Goal: Information Seeking & Learning: Learn about a topic

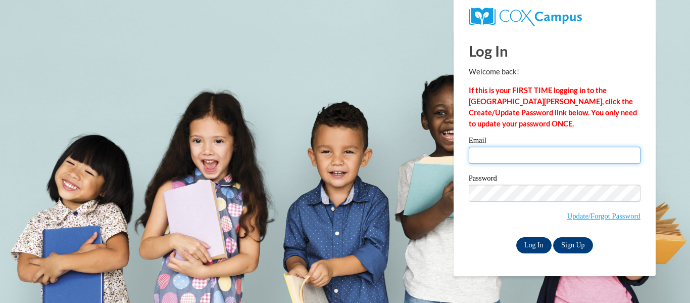
type input "amandavfrancis@gmail.com"
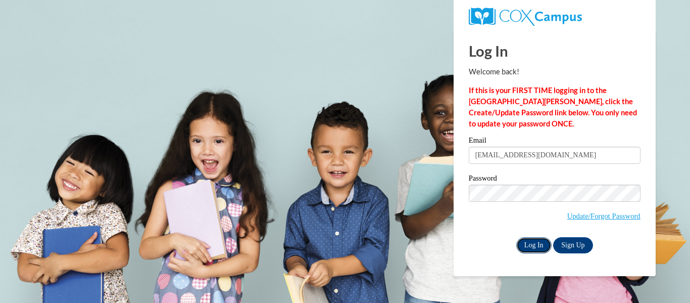
click at [530, 245] on input "Log In" at bounding box center [533, 245] width 35 height 16
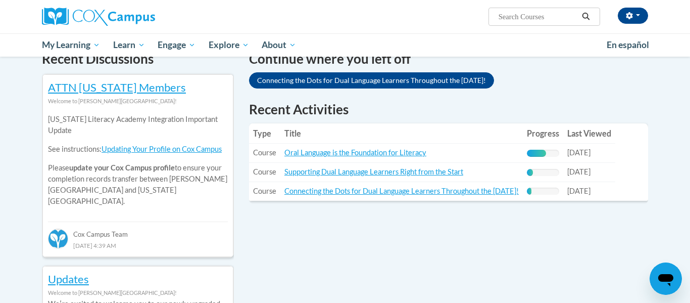
scroll to position [321, 0]
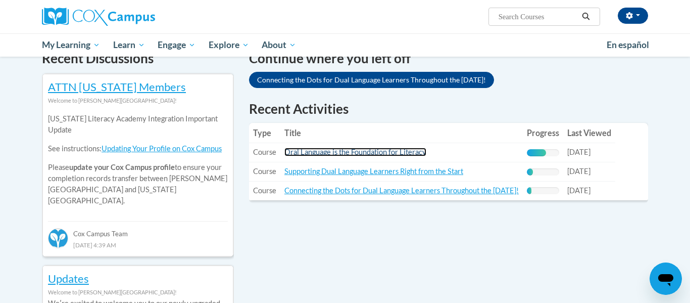
click at [352, 154] on link "Oral Language is the Foundation for Literacy" at bounding box center [355, 152] width 142 height 9
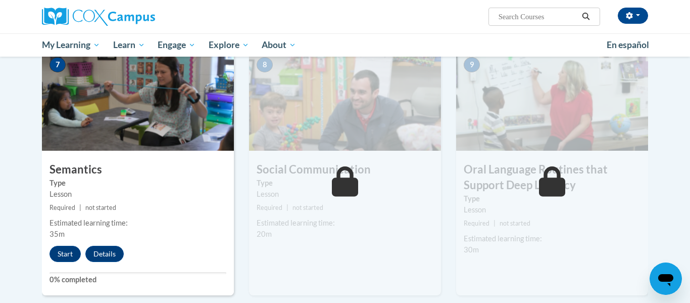
scroll to position [788, 0]
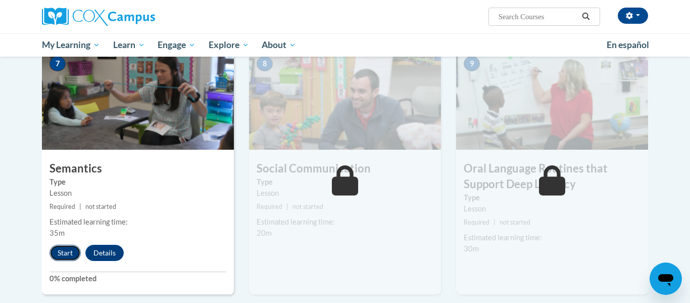
click at [69, 252] on button "Start" at bounding box center [65, 253] width 31 height 16
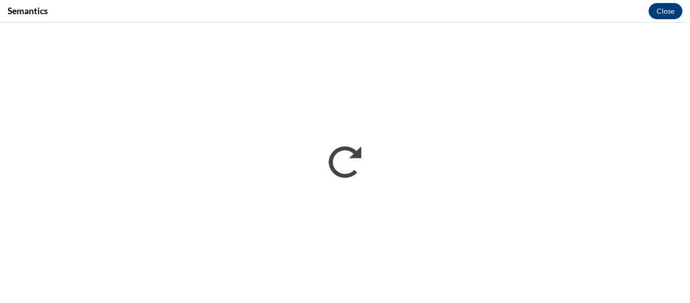
scroll to position [0, 0]
click at [675, 12] on button "Close" at bounding box center [666, 11] width 34 height 16
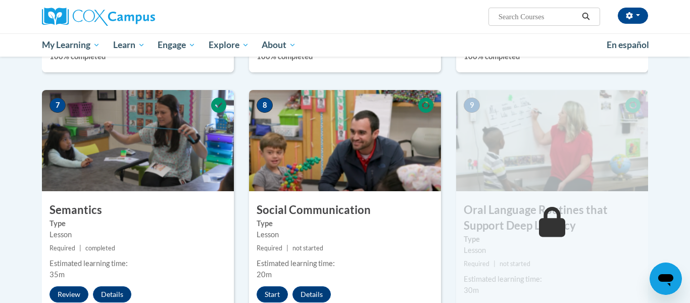
scroll to position [745, 0]
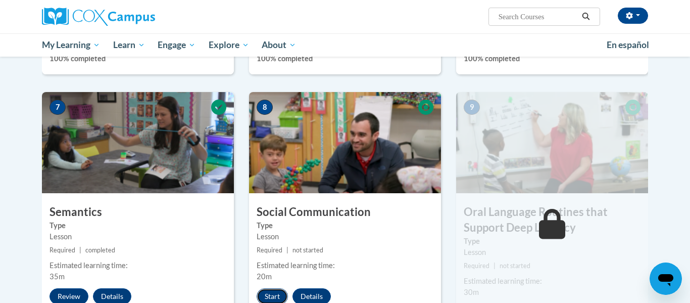
click at [273, 291] on button "Start" at bounding box center [272, 296] width 31 height 16
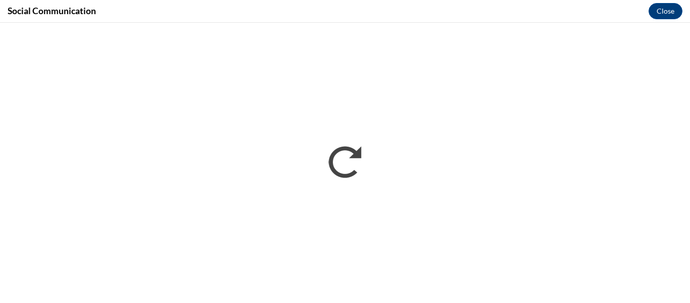
scroll to position [0, 0]
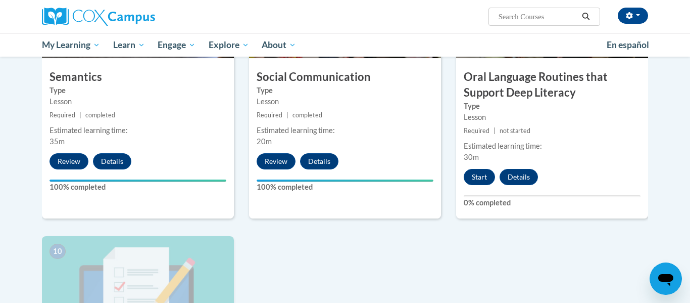
scroll to position [863, 0]
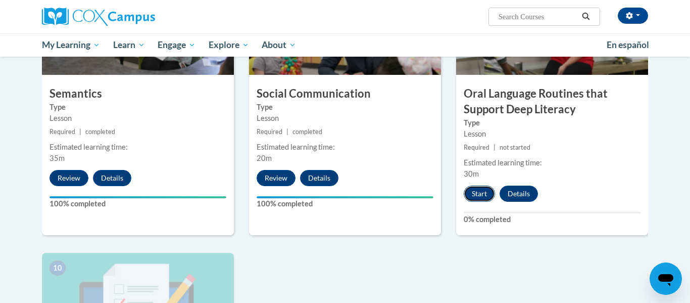
click at [483, 196] on button "Start" at bounding box center [479, 193] width 31 height 16
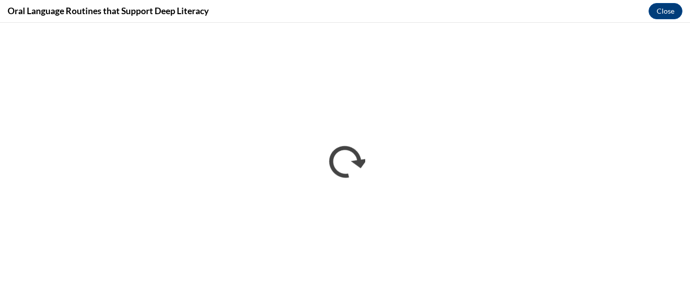
scroll to position [0, 0]
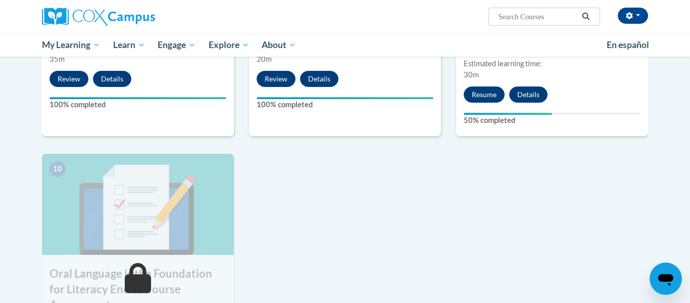
scroll to position [921, 0]
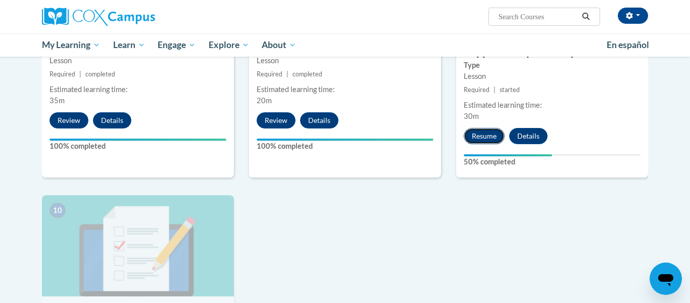
click at [486, 132] on button "Resume" at bounding box center [484, 136] width 41 height 16
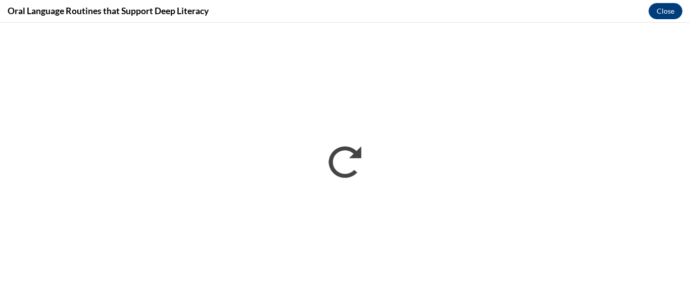
scroll to position [0, 0]
click at [669, 18] on button "Close" at bounding box center [666, 11] width 34 height 16
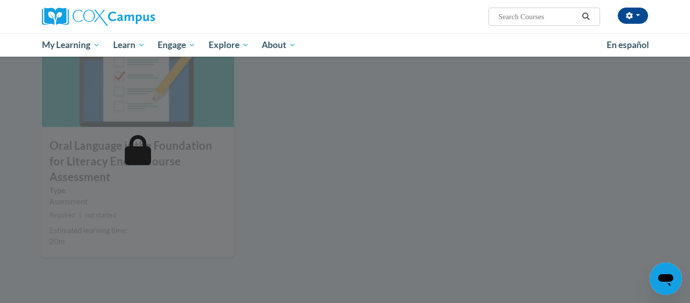
scroll to position [1089, 0]
click at [182, 175] on div at bounding box center [345, 151] width 690 height 303
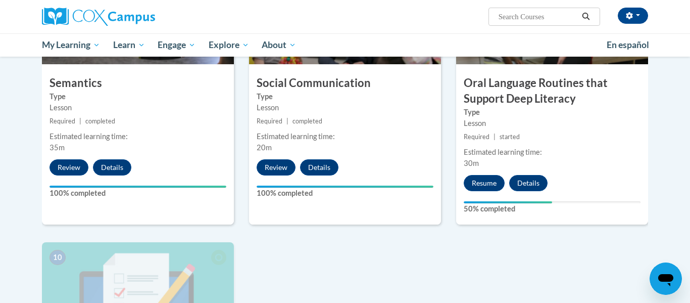
scroll to position [871, 0]
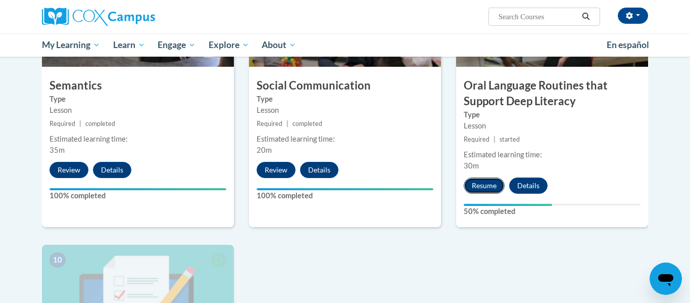
click at [486, 182] on button "Resume" at bounding box center [484, 185] width 41 height 16
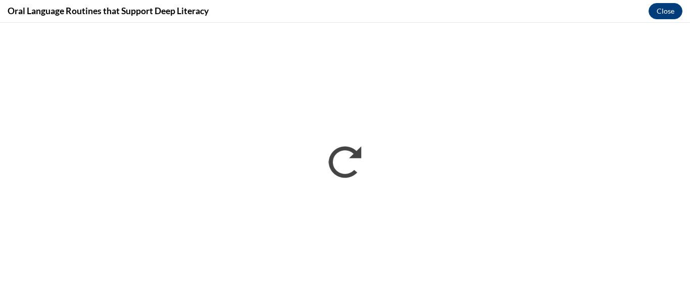
scroll to position [0, 0]
click at [672, 10] on button "Close" at bounding box center [666, 11] width 34 height 16
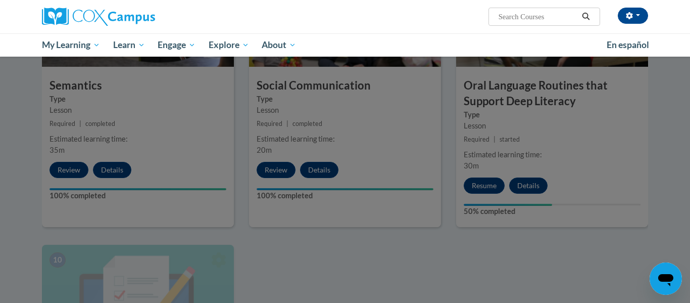
click at [491, 184] on div at bounding box center [345, 151] width 690 height 303
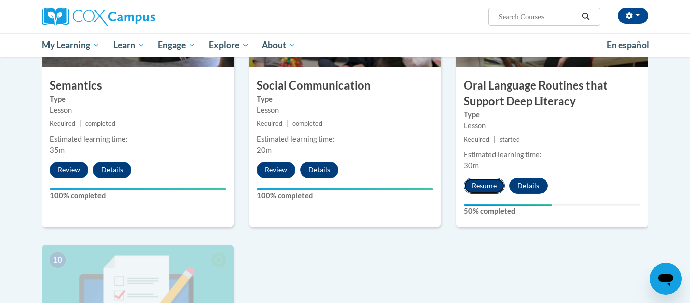
click at [493, 186] on button "Resume" at bounding box center [484, 185] width 41 height 16
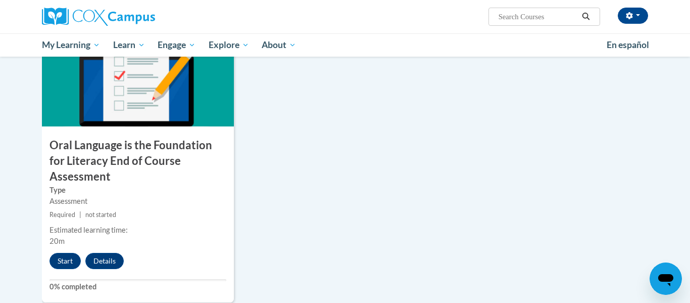
scroll to position [1091, 0]
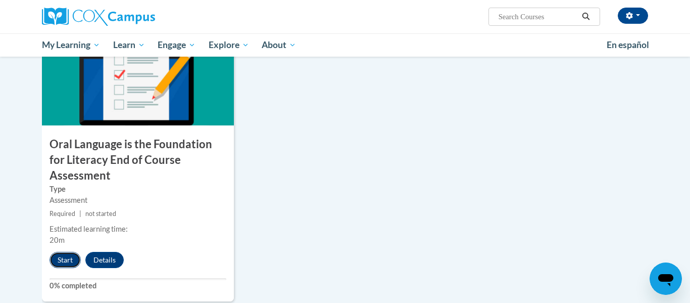
click at [64, 252] on button "Start" at bounding box center [65, 260] width 31 height 16
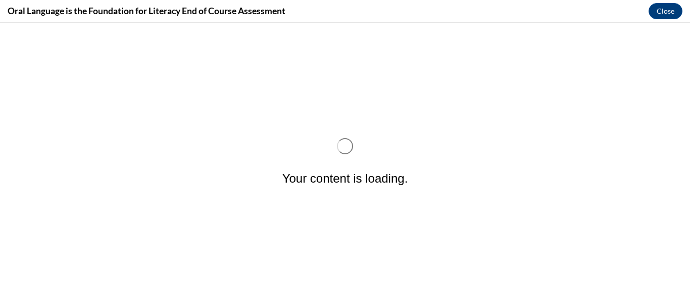
scroll to position [0, 0]
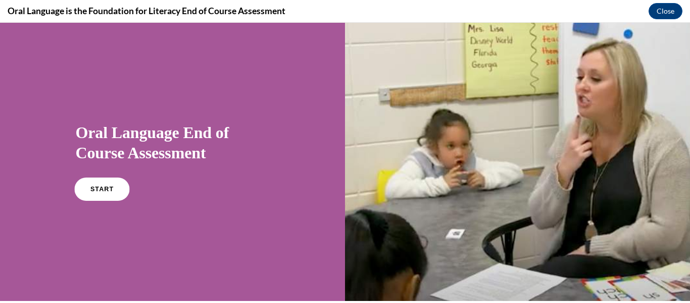
click at [106, 188] on span "START" at bounding box center [101, 189] width 23 height 8
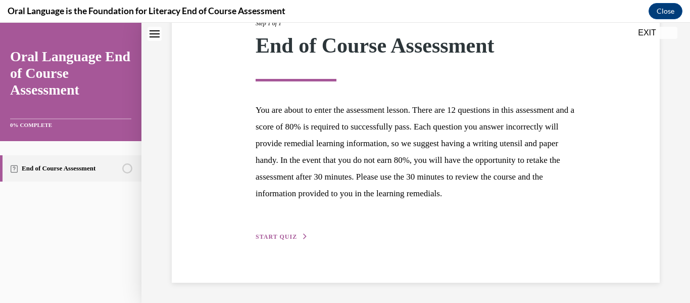
scroll to position [162, 0]
click at [272, 238] on span "START QUIZ" at bounding box center [276, 236] width 41 height 7
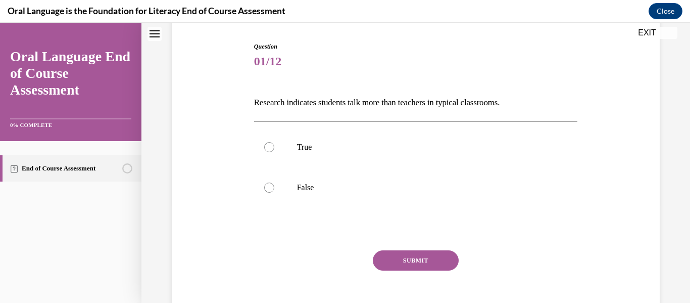
scroll to position [104, 0]
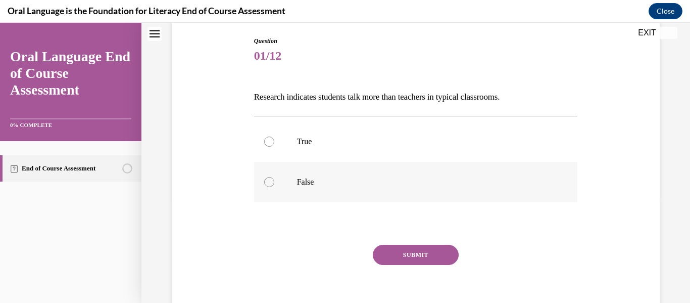
click at [316, 182] on p "False" at bounding box center [425, 182] width 256 height 10
click at [274, 182] on input "False" at bounding box center [269, 182] width 10 height 10
radio input "true"
click at [406, 251] on button "SUBMIT" at bounding box center [416, 255] width 86 height 20
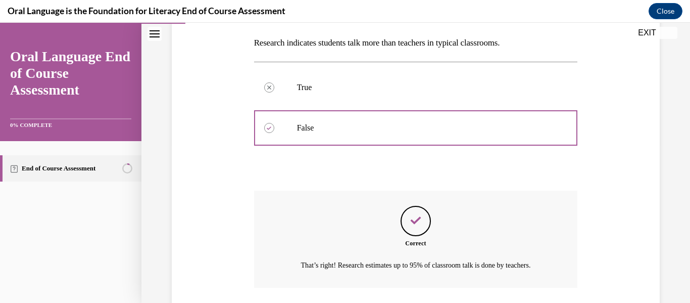
scroll to position [231, 0]
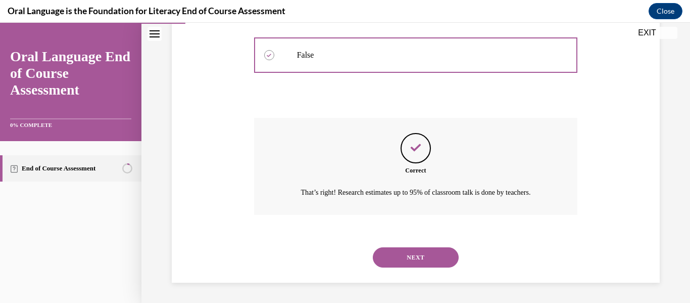
click at [436, 253] on button "NEXT" at bounding box center [416, 257] width 86 height 20
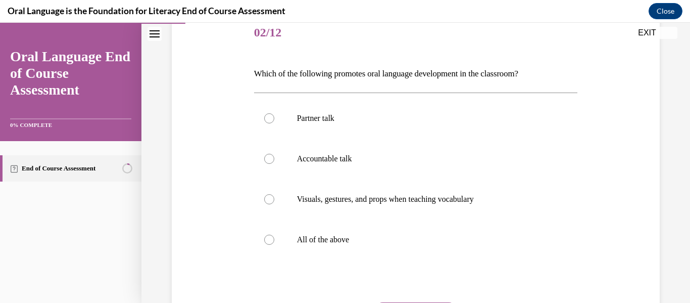
scroll to position [128, 0]
click at [359, 235] on p "All of the above" at bounding box center [425, 239] width 256 height 10
click at [274, 235] on input "All of the above" at bounding box center [269, 239] width 10 height 10
radio input "true"
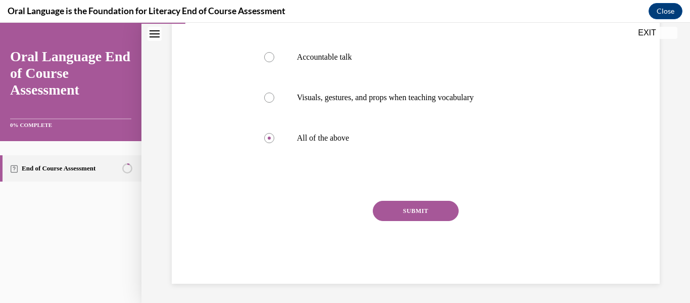
click at [440, 213] on button "SUBMIT" at bounding box center [416, 211] width 86 height 20
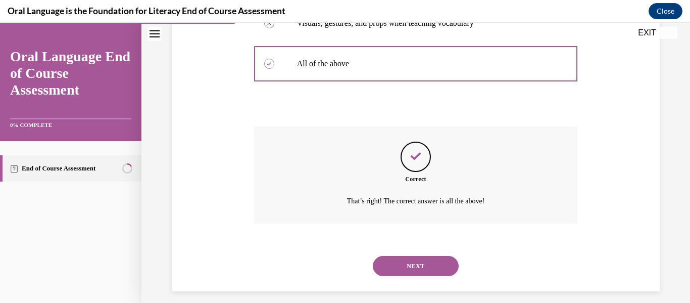
scroll to position [312, 0]
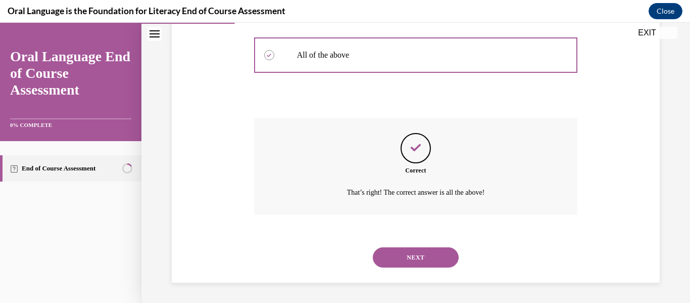
click at [444, 254] on button "NEXT" at bounding box center [416, 257] width 86 height 20
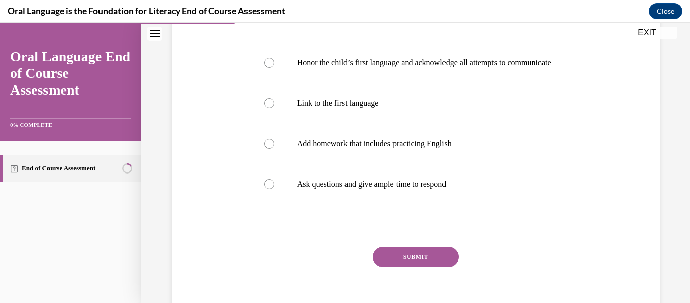
scroll to position [201, 0]
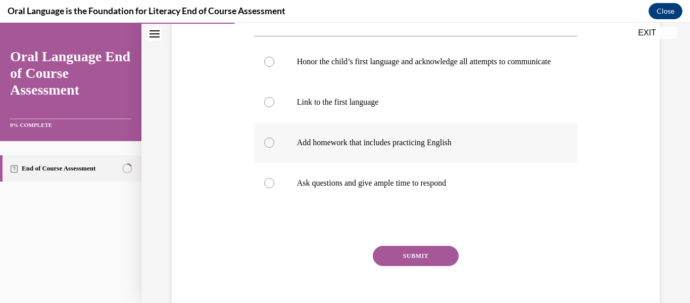
click at [442, 148] on p "Add homework that includes practicing English" at bounding box center [425, 142] width 256 height 10
click at [274, 148] on input "Add homework that includes practicing English" at bounding box center [269, 142] width 10 height 10
radio input "true"
click at [446, 260] on button "SUBMIT" at bounding box center [416, 256] width 86 height 20
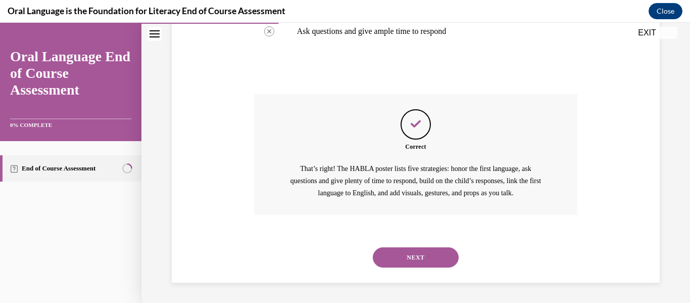
scroll to position [363, 0]
click at [440, 253] on button "NEXT" at bounding box center [416, 257] width 86 height 20
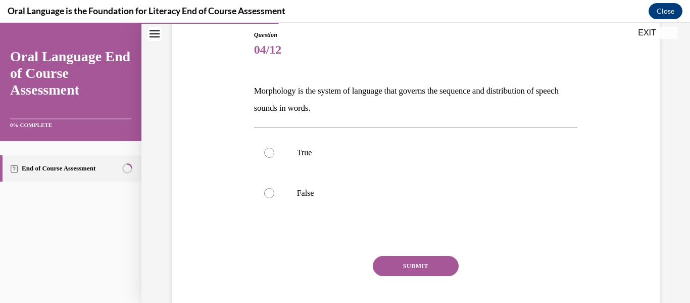
scroll to position [114, 0]
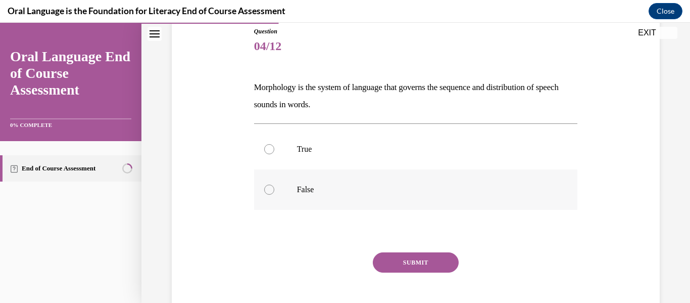
click at [277, 189] on label "False" at bounding box center [416, 189] width 324 height 40
click at [274, 189] on input "False" at bounding box center [269, 189] width 10 height 10
radio input "true"
click at [425, 266] on button "SUBMIT" at bounding box center [416, 262] width 86 height 20
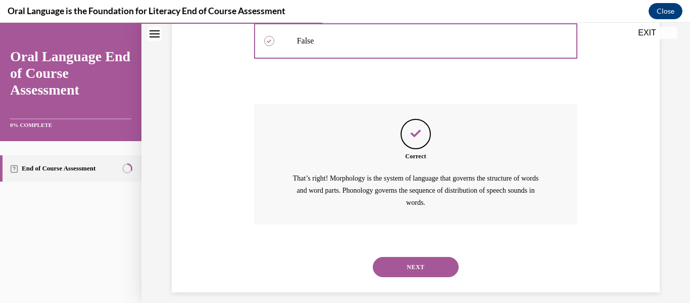
scroll to position [272, 0]
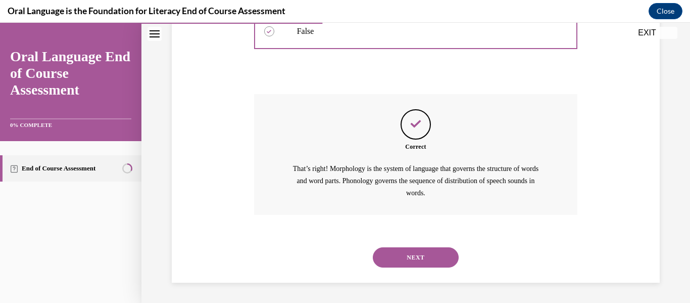
click at [439, 262] on button "NEXT" at bounding box center [416, 257] width 86 height 20
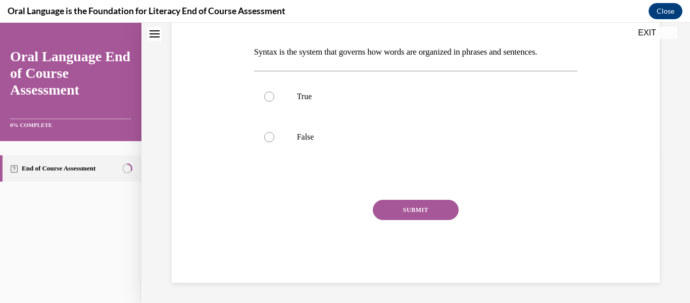
scroll to position [0, 0]
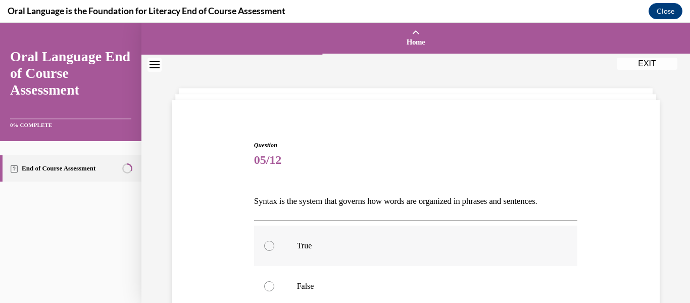
click at [296, 242] on label "True" at bounding box center [416, 245] width 324 height 40
click at [274, 242] on input "True" at bounding box center [269, 246] width 10 height 10
radio input "true"
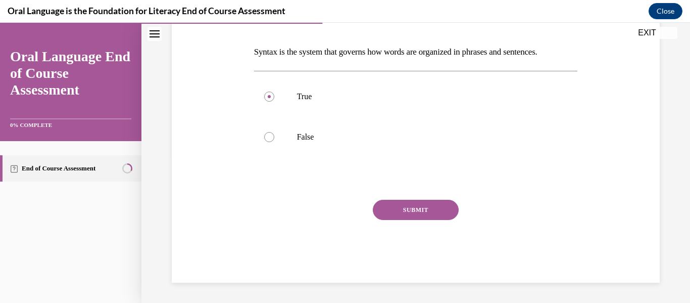
click at [435, 211] on button "SUBMIT" at bounding box center [416, 210] width 86 height 20
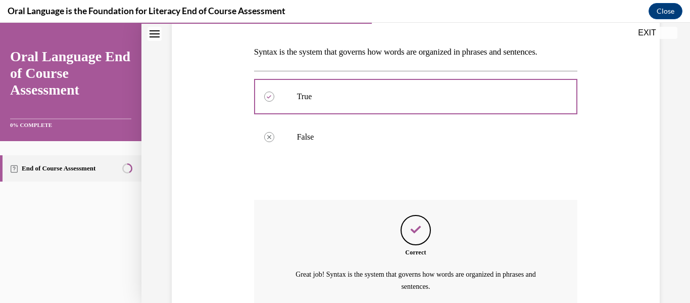
scroll to position [243, 0]
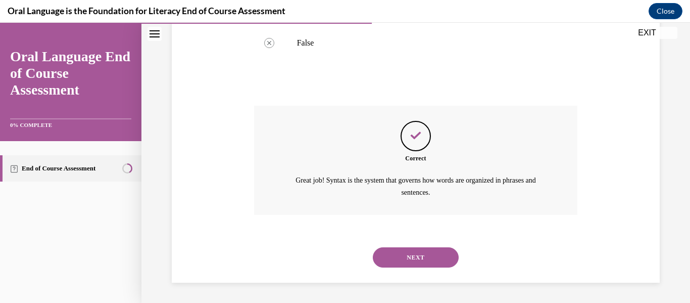
click at [434, 255] on button "NEXT" at bounding box center [416, 257] width 86 height 20
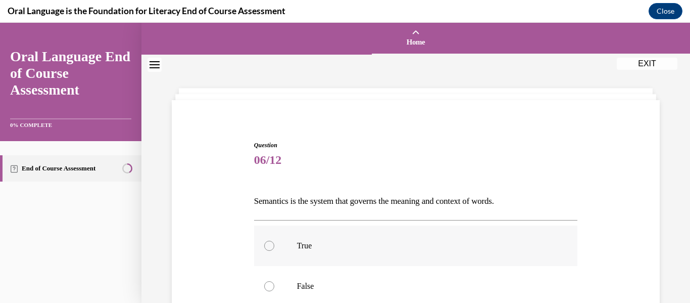
click at [276, 244] on label "True" at bounding box center [416, 245] width 324 height 40
click at [274, 244] on input "True" at bounding box center [269, 246] width 10 height 10
radio input "true"
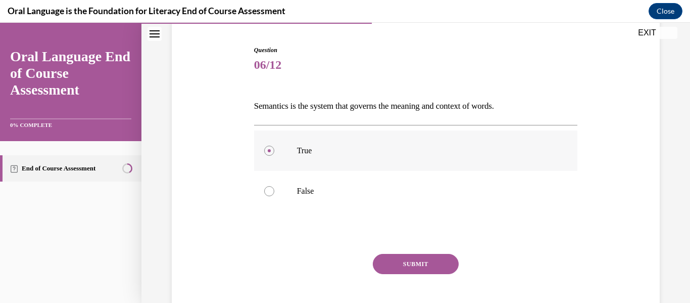
scroll to position [96, 0]
click at [431, 259] on button "SUBMIT" at bounding box center [416, 263] width 86 height 20
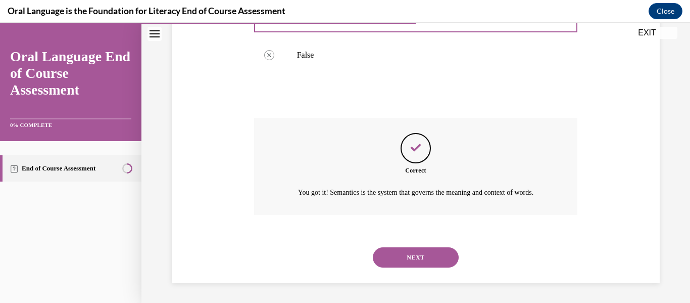
scroll to position [243, 0]
click at [421, 259] on button "NEXT" at bounding box center [416, 257] width 86 height 20
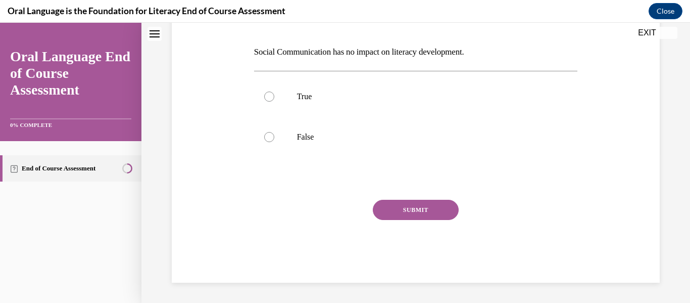
scroll to position [0, 0]
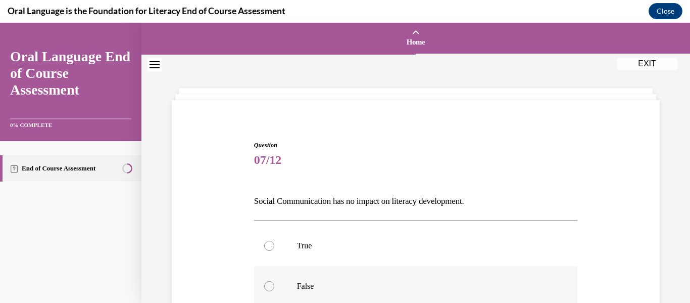
click at [328, 289] on p "False" at bounding box center [425, 286] width 256 height 10
click at [274, 289] on input "False" at bounding box center [269, 286] width 10 height 10
radio input "true"
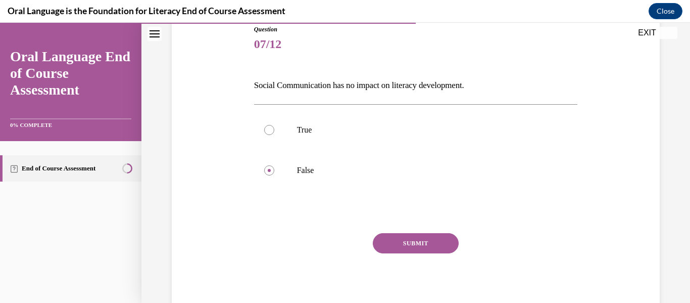
click at [434, 239] on button "SUBMIT" at bounding box center [416, 243] width 86 height 20
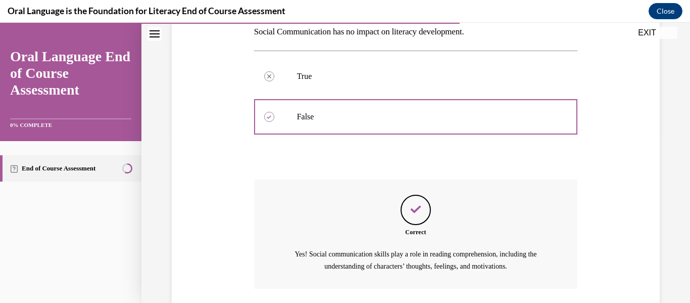
scroll to position [243, 0]
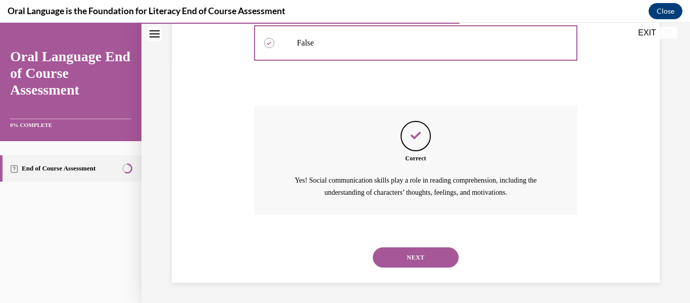
click at [403, 259] on button "NEXT" at bounding box center [416, 257] width 86 height 20
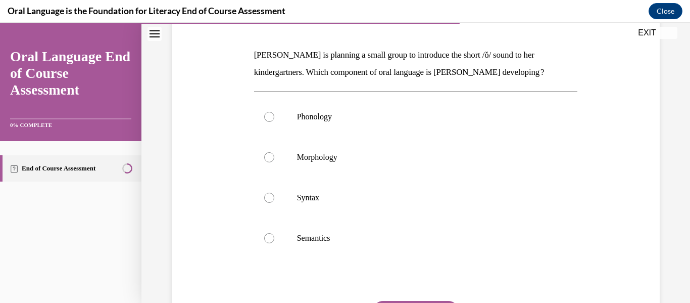
scroll to position [153, 0]
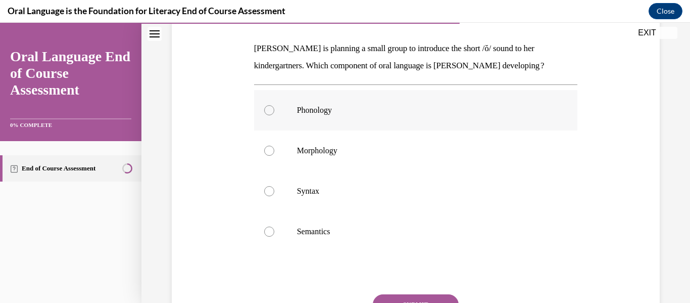
click at [325, 116] on label "Phonology" at bounding box center [416, 110] width 324 height 40
click at [274, 115] on input "Phonology" at bounding box center [269, 110] width 10 height 10
radio input "true"
click at [409, 296] on button "SUBMIT" at bounding box center [416, 304] width 86 height 20
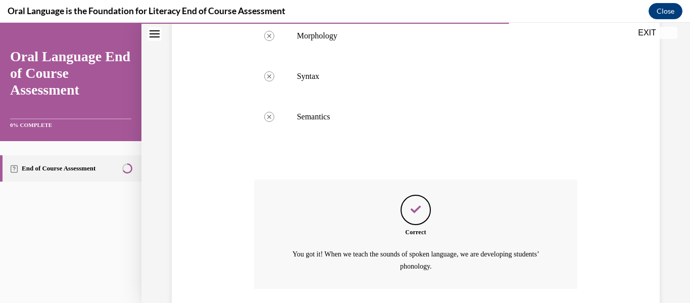
scroll to position [341, 0]
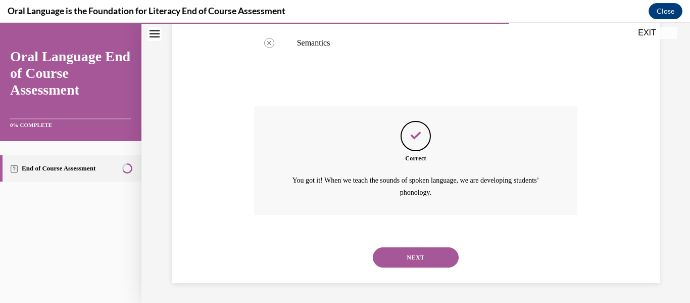
click at [443, 257] on button "NEXT" at bounding box center [416, 257] width 86 height 20
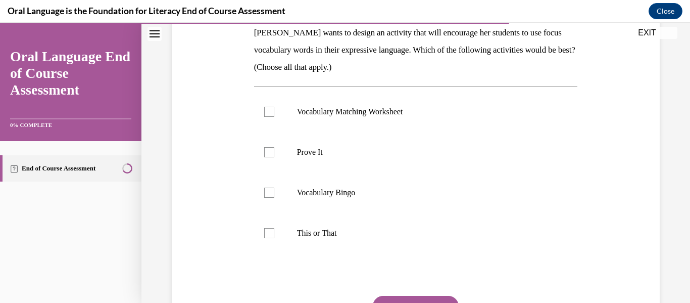
scroll to position [170, 0]
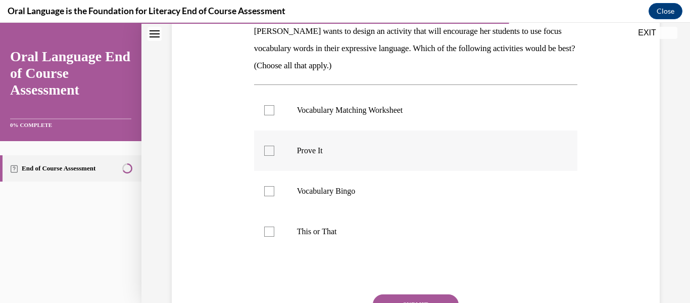
click at [376, 159] on label "Prove It" at bounding box center [416, 150] width 324 height 40
click at [274, 156] on input "Prove It" at bounding box center [269, 151] width 10 height 10
checkbox input "true"
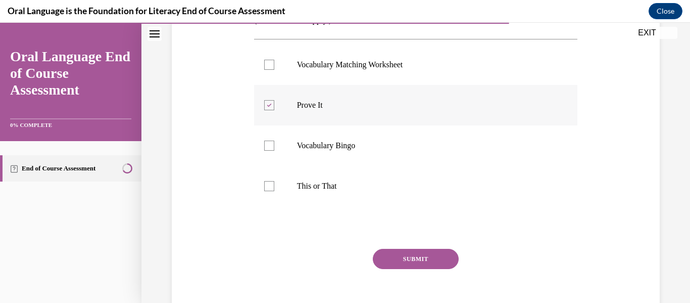
scroll to position [216, 0]
click at [443, 259] on button "SUBMIT" at bounding box center [416, 258] width 86 height 20
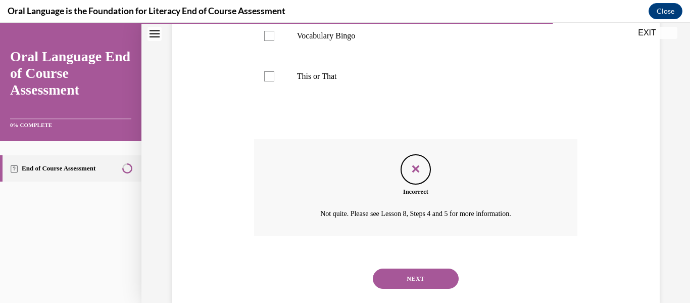
scroll to position [328, 0]
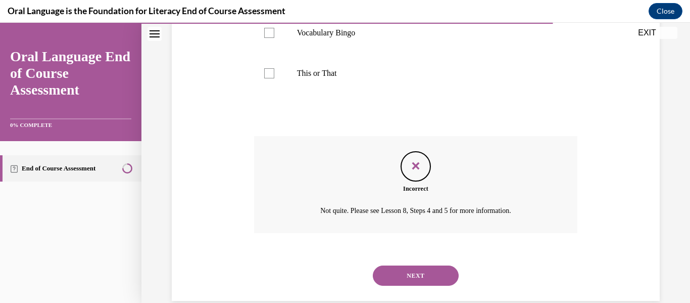
click at [436, 274] on button "NEXT" at bounding box center [416, 275] width 86 height 20
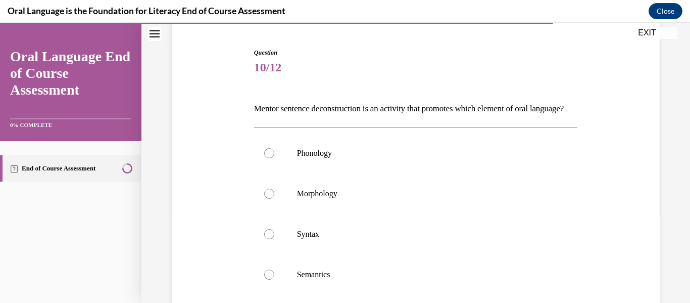
click at [630, 245] on div "Question 10/12 Mentor sentence deconstruction is an activity that promotes whic…" at bounding box center [415, 219] width 493 height 402
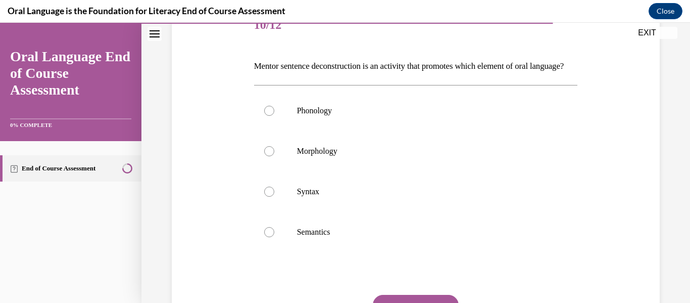
scroll to position [146, 0]
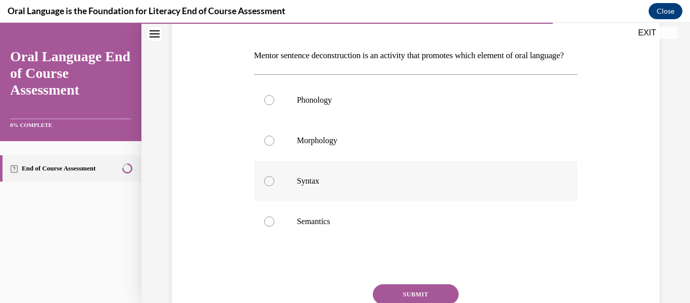
click at [301, 186] on p "Syntax" at bounding box center [425, 181] width 256 height 10
click at [274, 186] on input "Syntax" at bounding box center [269, 181] width 10 height 10
radio input "true"
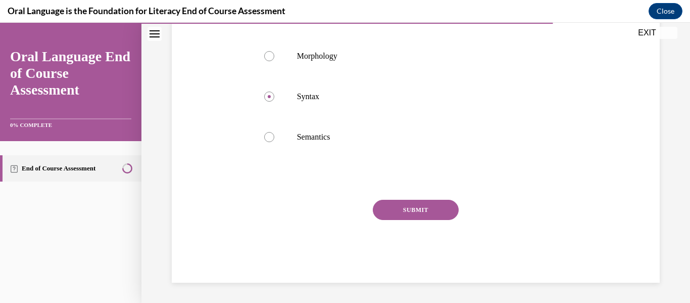
click at [431, 220] on button "SUBMIT" at bounding box center [416, 210] width 86 height 20
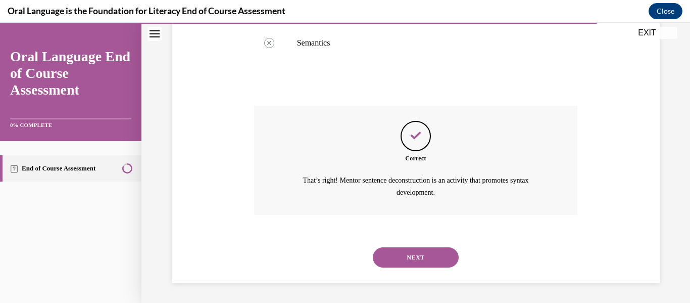
scroll to position [341, 0]
click at [452, 257] on button "NEXT" at bounding box center [416, 257] width 86 height 20
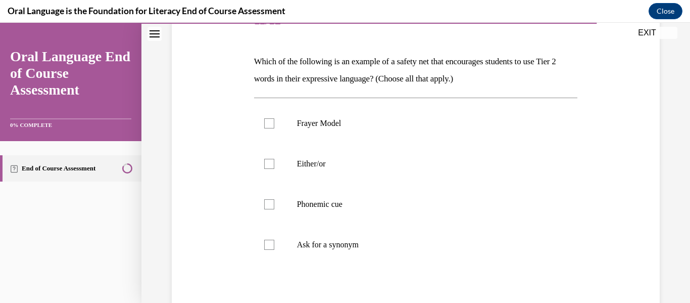
scroll to position [141, 0]
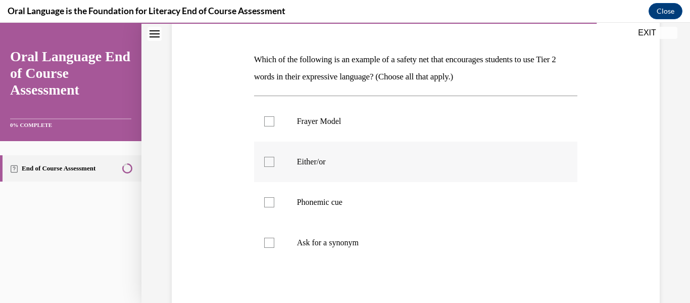
click at [320, 160] on p "Either/or" at bounding box center [425, 162] width 256 height 10
click at [274, 160] on input "Either/or" at bounding box center [269, 162] width 10 height 10
checkbox input "true"
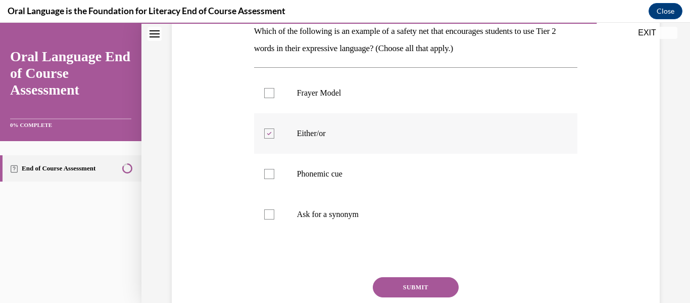
scroll to position [175, 0]
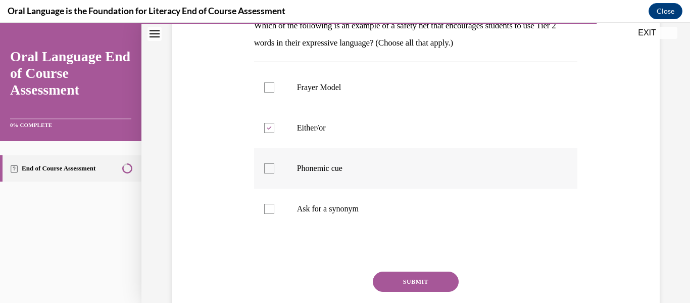
click at [312, 169] on p "Phonemic cue" at bounding box center [425, 168] width 256 height 10
click at [274, 169] on input "Phonemic cue" at bounding box center [269, 168] width 10 height 10
checkbox input "true"
click at [305, 218] on label "Ask for a synonym" at bounding box center [416, 208] width 324 height 40
click at [274, 214] on input "Ask for a synonym" at bounding box center [269, 209] width 10 height 10
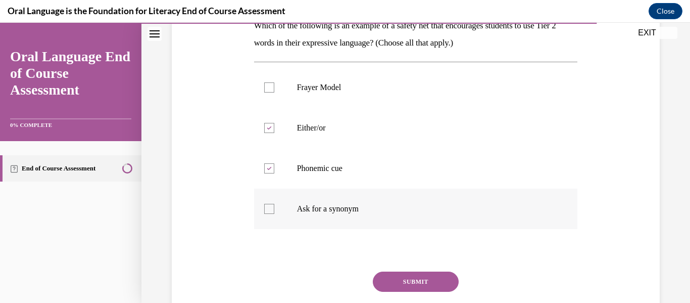
checkbox input "true"
click at [420, 278] on button "SUBMIT" at bounding box center [416, 281] width 86 height 20
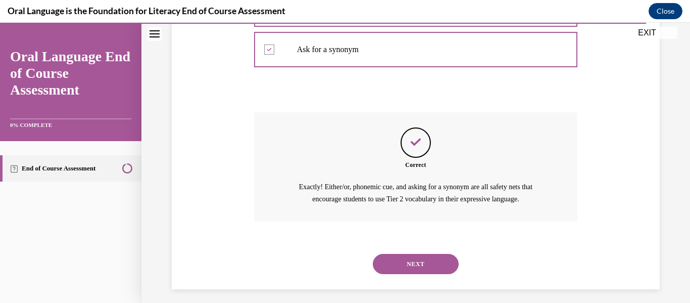
scroll to position [341, 0]
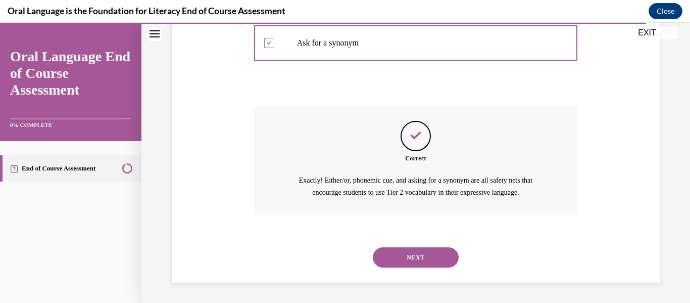
click at [437, 253] on button "NEXT" at bounding box center [416, 257] width 86 height 20
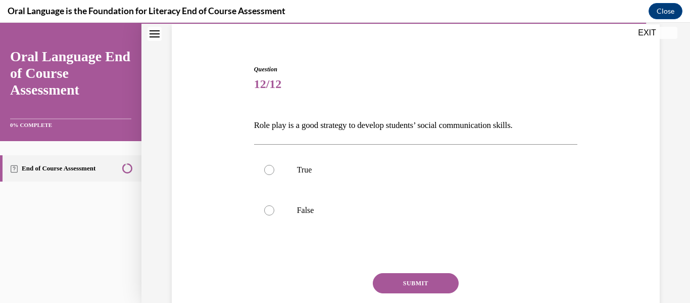
scroll to position [78, 0]
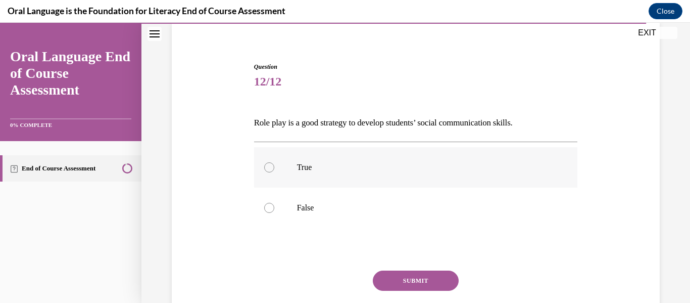
click at [431, 156] on label "True" at bounding box center [416, 167] width 324 height 40
click at [274, 162] on input "True" at bounding box center [269, 167] width 10 height 10
radio input "true"
click at [445, 277] on button "SUBMIT" at bounding box center [416, 280] width 86 height 20
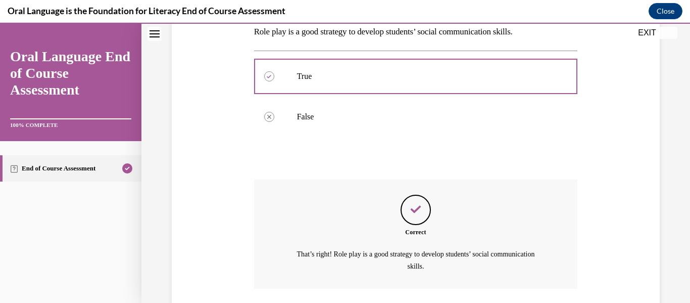
scroll to position [243, 0]
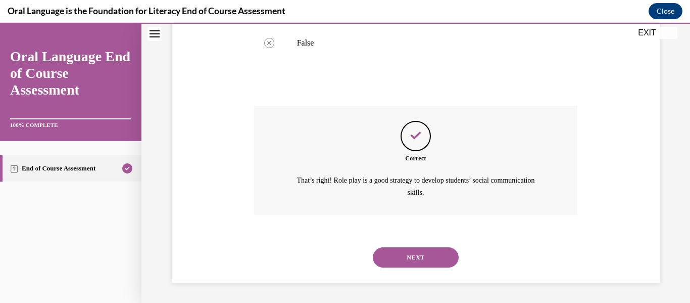
click at [432, 255] on button "NEXT" at bounding box center [416, 257] width 86 height 20
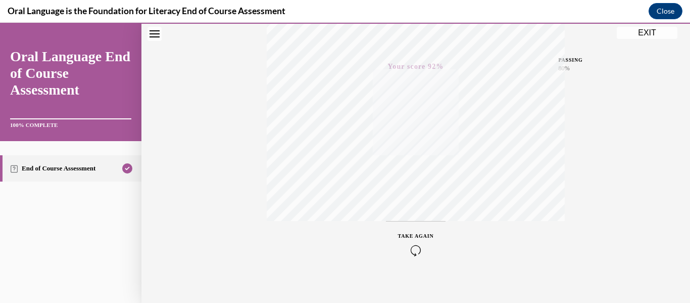
scroll to position [238, 0]
click at [651, 34] on button "EXIT" at bounding box center [647, 33] width 61 height 12
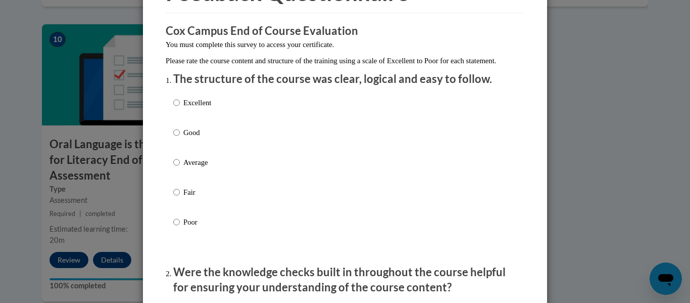
scroll to position [83, 0]
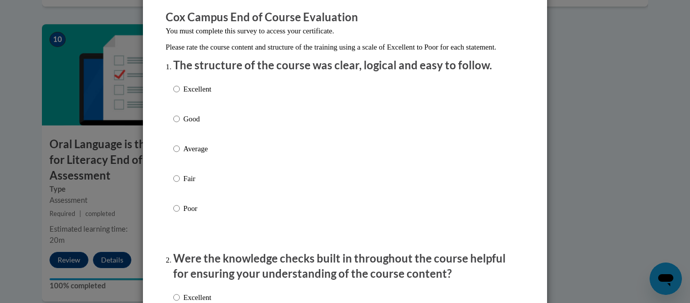
click at [210, 94] on p "Excellent" at bounding box center [197, 88] width 28 height 11
click at [180, 94] on input "Excellent" at bounding box center [176, 88] width 7 height 11
radio input "true"
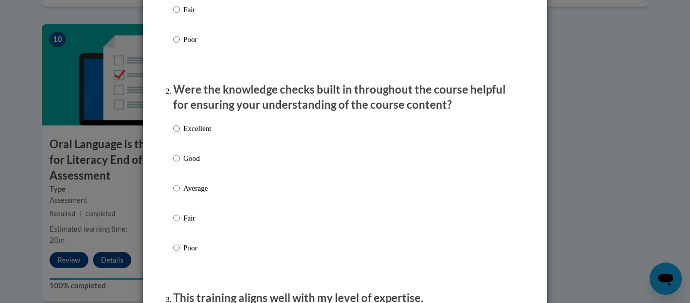
scroll to position [286, 0]
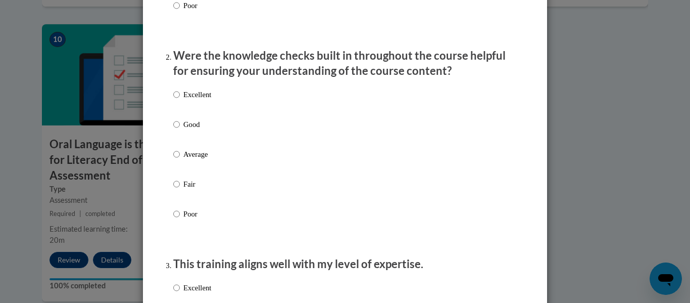
click at [211, 100] on p "Excellent" at bounding box center [197, 94] width 28 height 11
click at [180, 100] on input "Excellent" at bounding box center [176, 94] width 7 height 11
radio input "true"
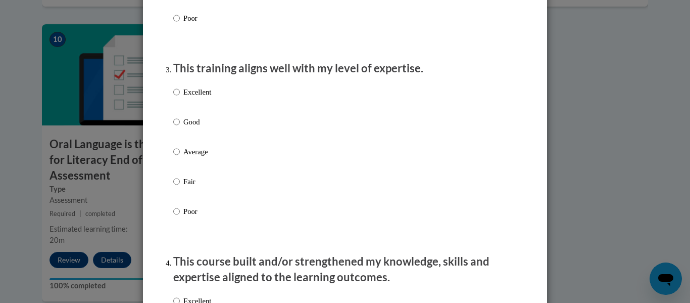
scroll to position [484, 0]
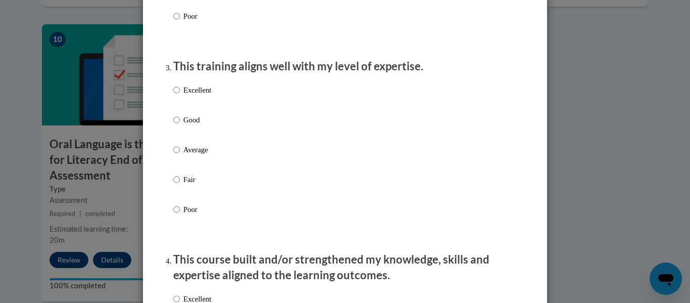
click at [210, 109] on label "Excellent" at bounding box center [192, 97] width 38 height 27
click at [180, 96] on input "Excellent" at bounding box center [176, 89] width 7 height 11
radio input "true"
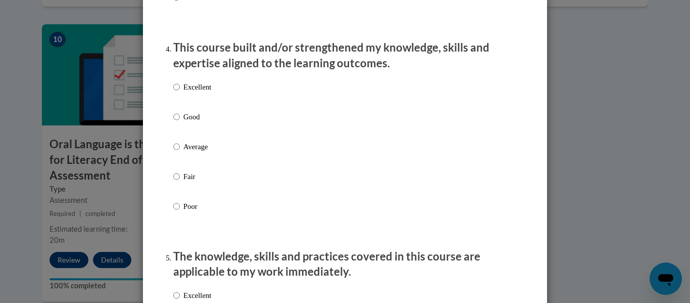
scroll to position [698, 0]
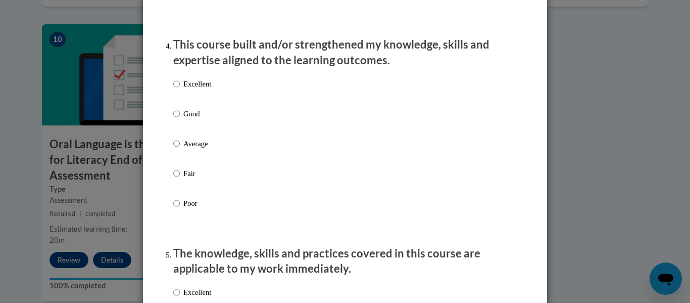
click at [206, 99] on label "Excellent" at bounding box center [192, 91] width 38 height 27
click at [180, 89] on input "Excellent" at bounding box center [176, 83] width 7 height 11
radio input "true"
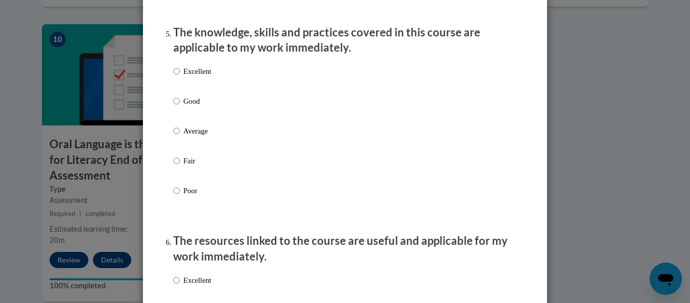
scroll to position [921, 0]
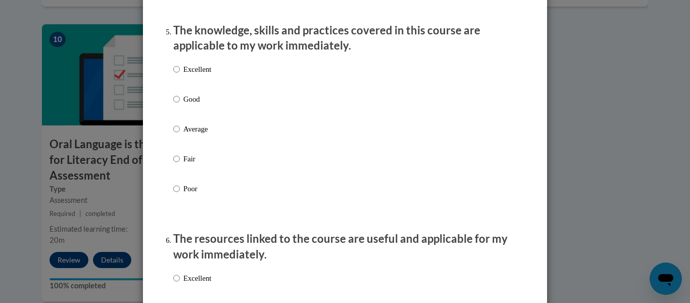
click at [196, 91] on label "Excellent" at bounding box center [192, 77] width 38 height 27
click at [180, 75] on input "Excellent" at bounding box center [176, 69] width 7 height 11
radio input "true"
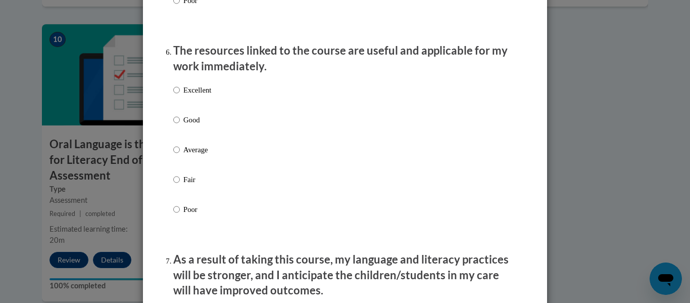
scroll to position [1111, 0]
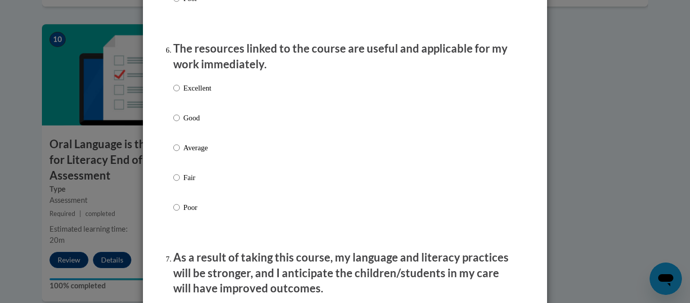
click at [204, 93] on p "Excellent" at bounding box center [197, 87] width 28 height 11
click at [180, 93] on input "Excellent" at bounding box center [176, 87] width 7 height 11
radio input "true"
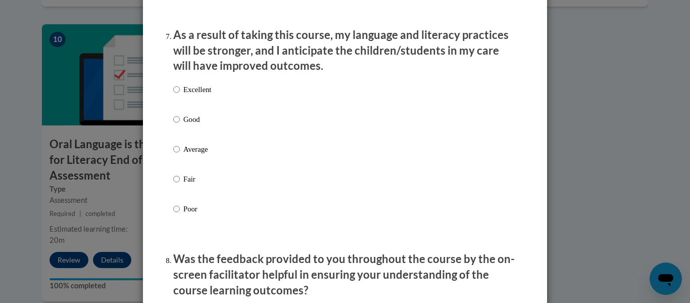
scroll to position [1335, 0]
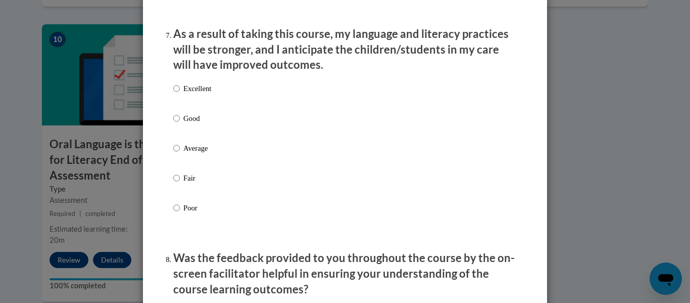
click at [202, 94] on p "Excellent" at bounding box center [197, 88] width 28 height 11
click at [180, 94] on input "Excellent" at bounding box center [176, 88] width 7 height 11
radio input "true"
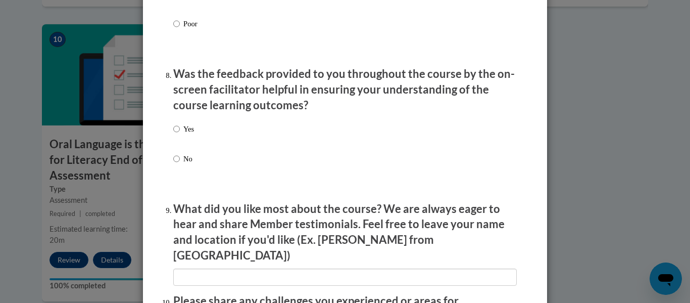
scroll to position [1519, 0]
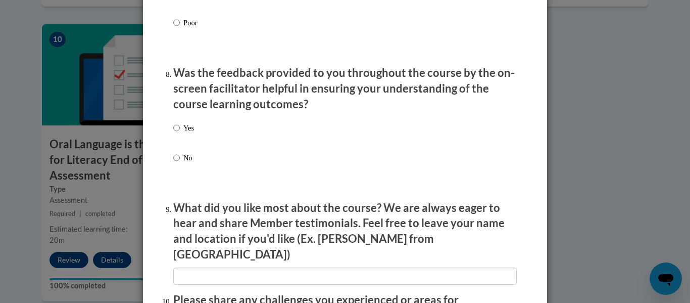
click at [204, 134] on div "Yes No" at bounding box center [345, 154] width 344 height 75
click at [178, 130] on input "Yes" at bounding box center [176, 127] width 7 height 11
radio input "true"
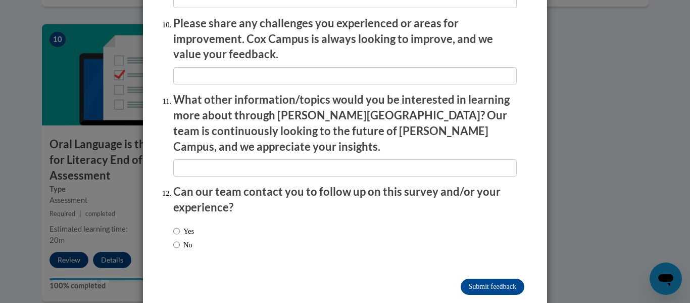
scroll to position [1797, 0]
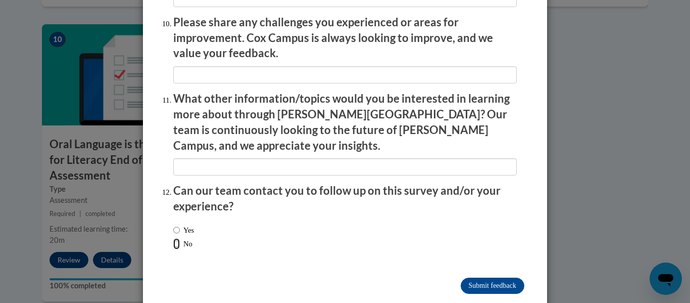
click at [176, 238] on input "No" at bounding box center [176, 243] width 7 height 11
radio input "true"
click at [487, 277] on input "Submit feedback" at bounding box center [493, 285] width 64 height 16
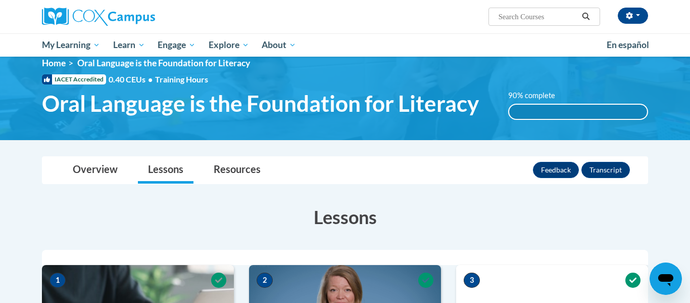
scroll to position [14, 0]
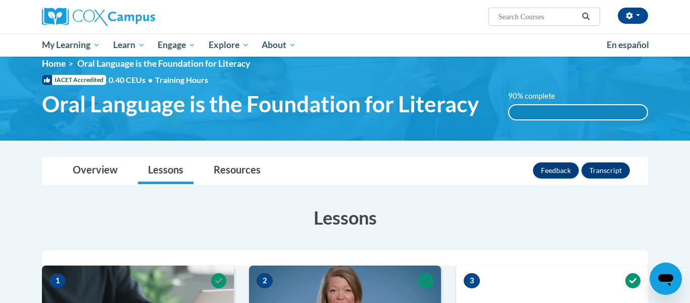
click at [622, 111] on div "90% complete" at bounding box center [578, 112] width 138 height 14
click at [612, 174] on button "Transcript" at bounding box center [606, 170] width 49 height 16
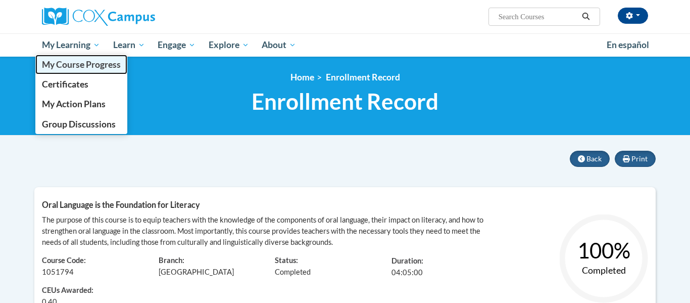
click at [88, 64] on span "My Course Progress" at bounding box center [81, 64] width 79 height 11
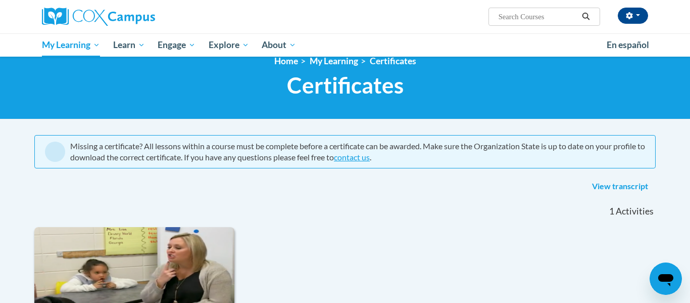
scroll to position [15, 0]
